Goal: Contribute content: Add original content to the website for others to see

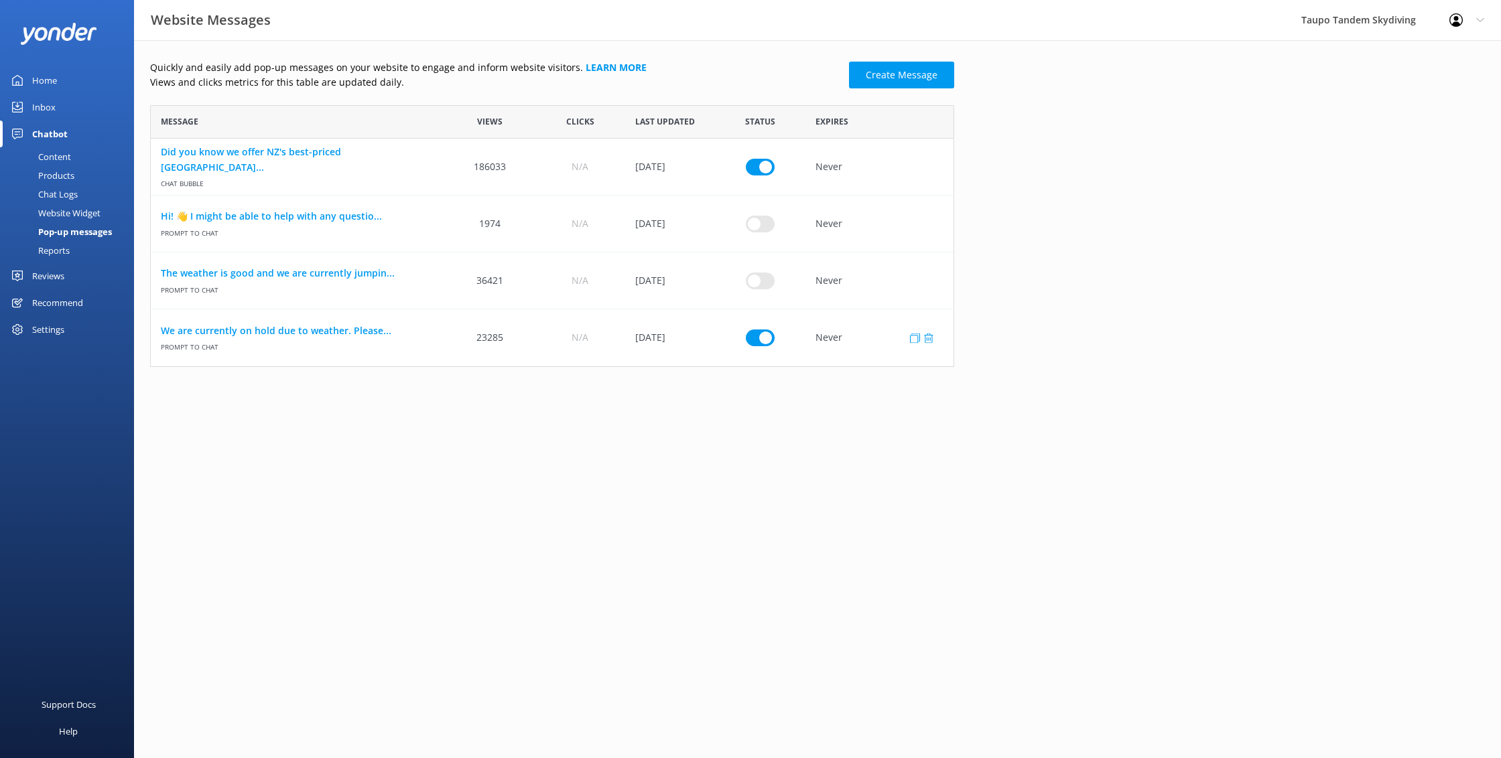
scroll to position [262, 804]
click at [339, 335] on link "We are currently on hold due to weather. Please..." at bounding box center [298, 331] width 274 height 15
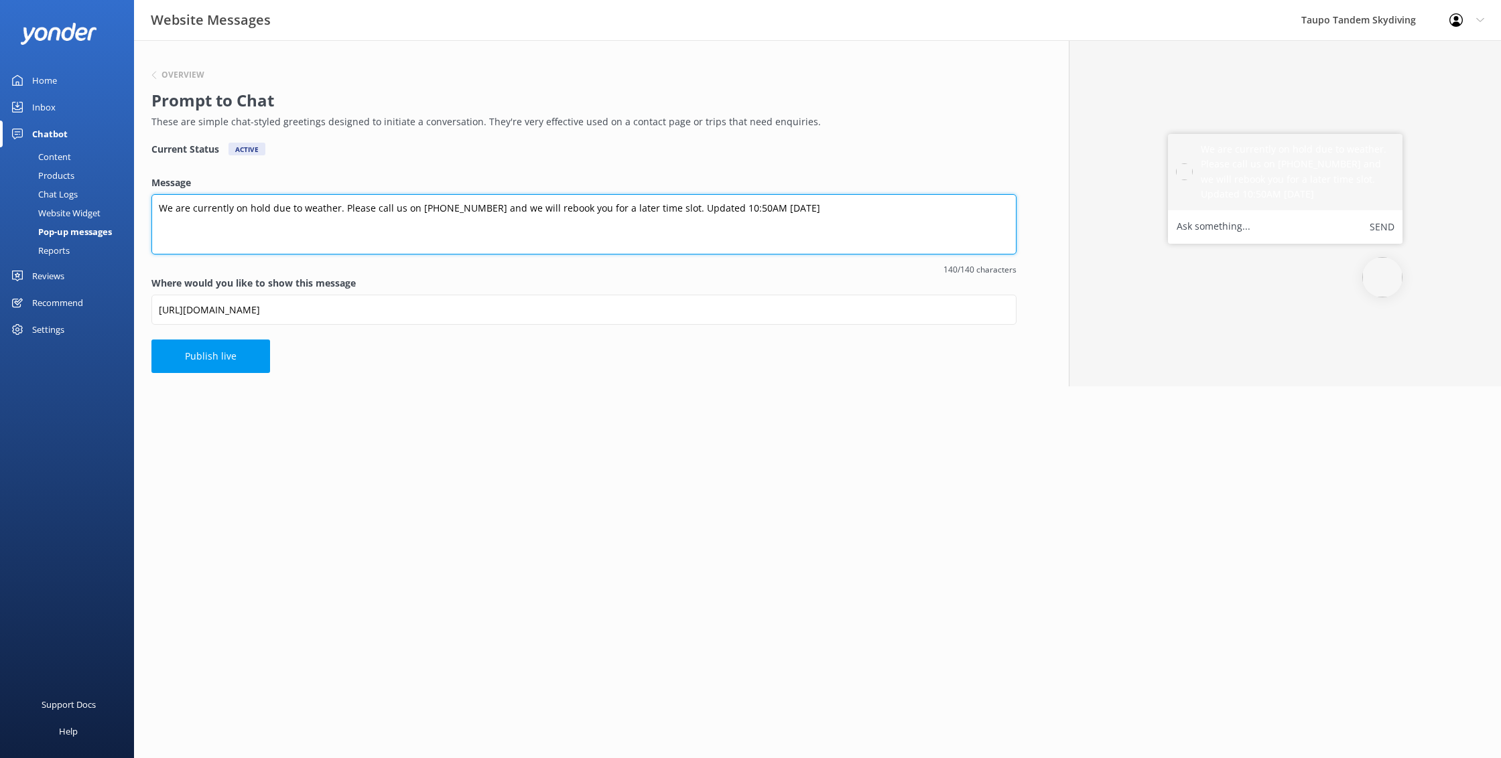
click at [731, 206] on textarea "We are currently on hold due to weather. Please call us on [PHONE_NUMBER] and w…" at bounding box center [583, 224] width 865 height 60
click at [748, 206] on textarea "We are currently on hold due to weather. Please call us on [PHONE_NUMBER] and w…" at bounding box center [583, 224] width 865 height 60
type textarea "We are currently on hold due to weather. Please call us on [PHONE_NUMBER] and w…"
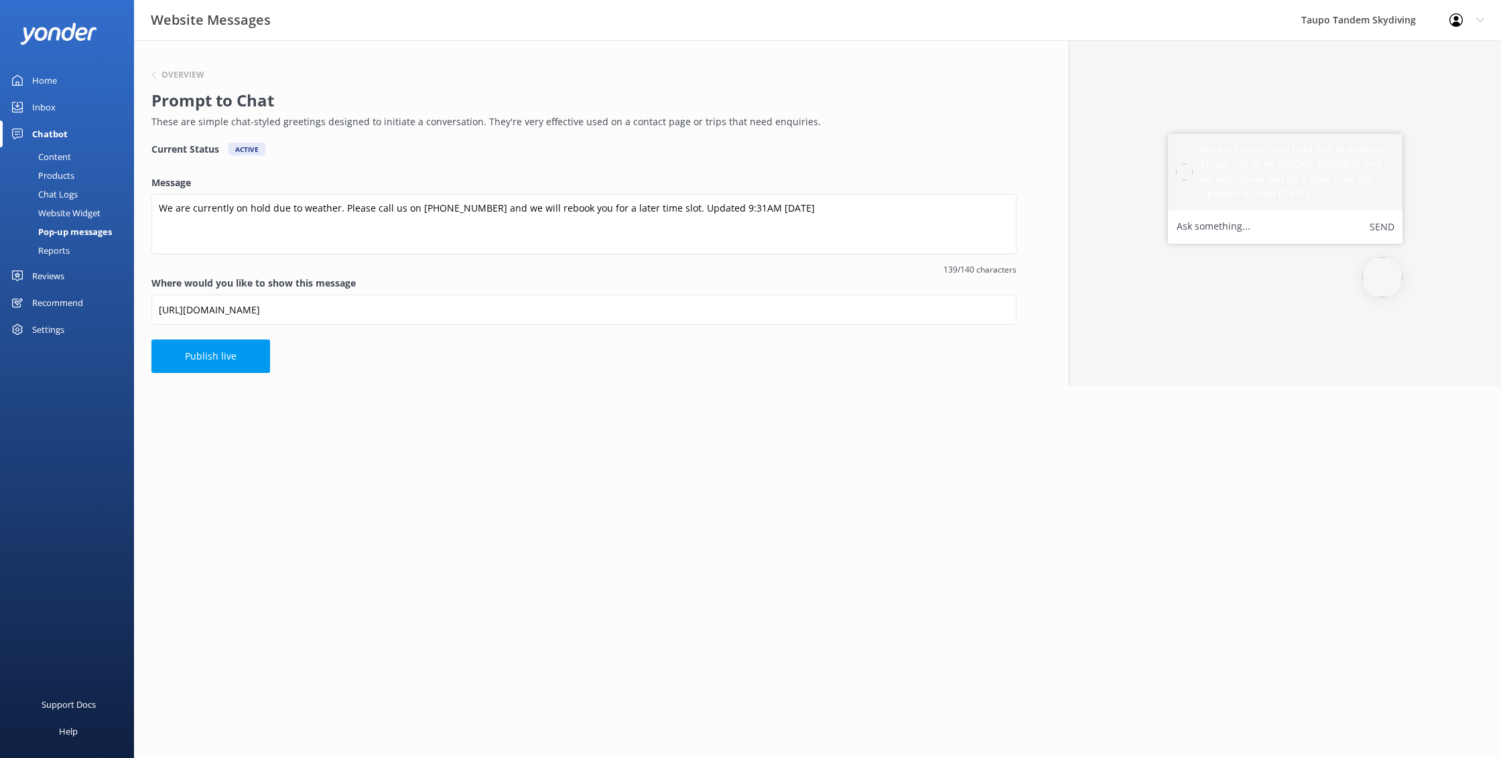
drag, startPoint x: 792, startPoint y: 190, endPoint x: 709, endPoint y: 213, distance: 86.3
click at [792, 190] on div "Message We are currently on hold due to weather. Please call us on [PHONE_NUMBE…" at bounding box center [583, 226] width 865 height 100
click at [202, 345] on button "Publish live" at bounding box center [210, 356] width 119 height 33
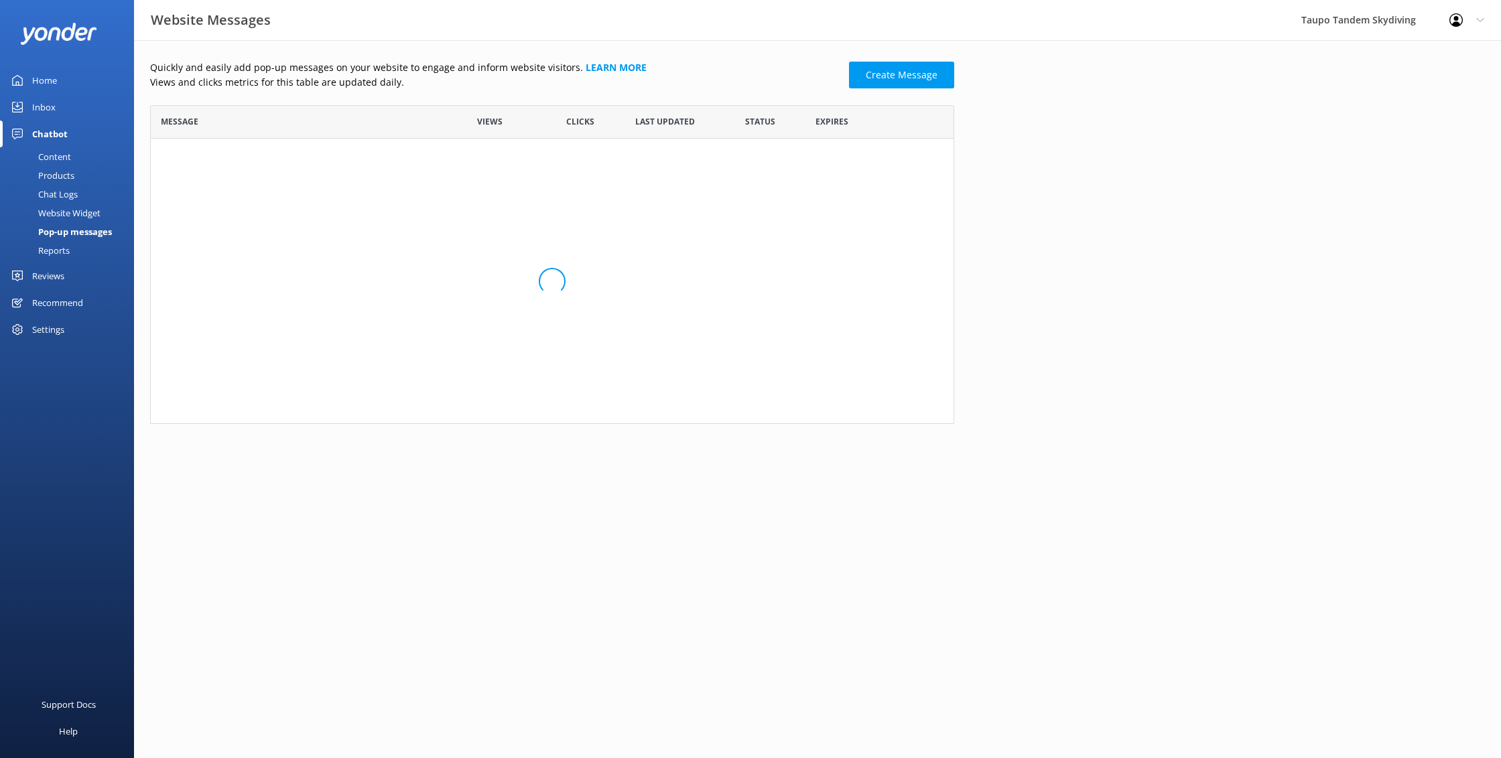
scroll to position [262, 804]
